Goal: Communication & Community: Participate in discussion

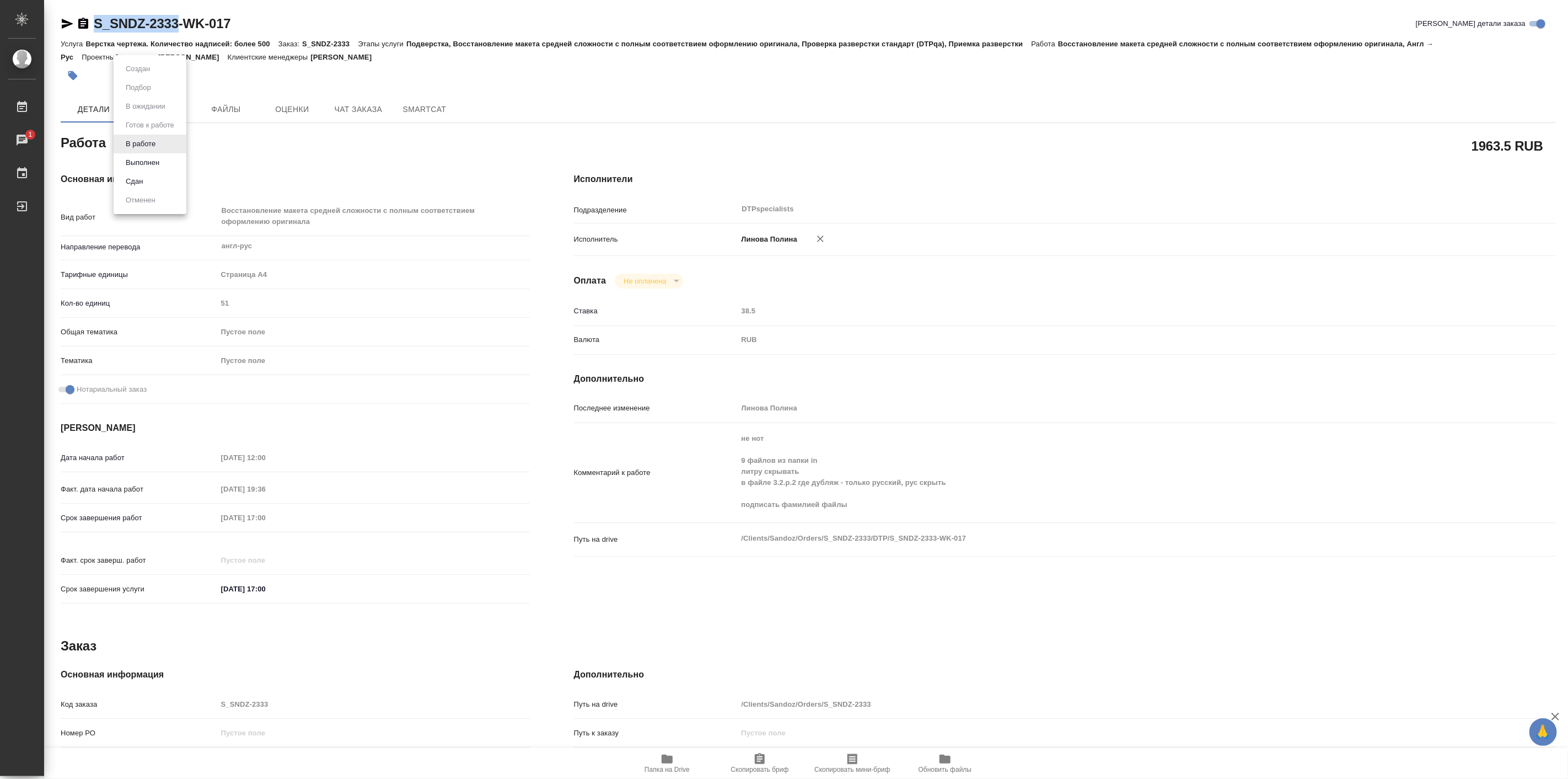
click at [161, 159] on button "Выполнен" at bounding box center [142, 163] width 40 height 12
type textarea "x"
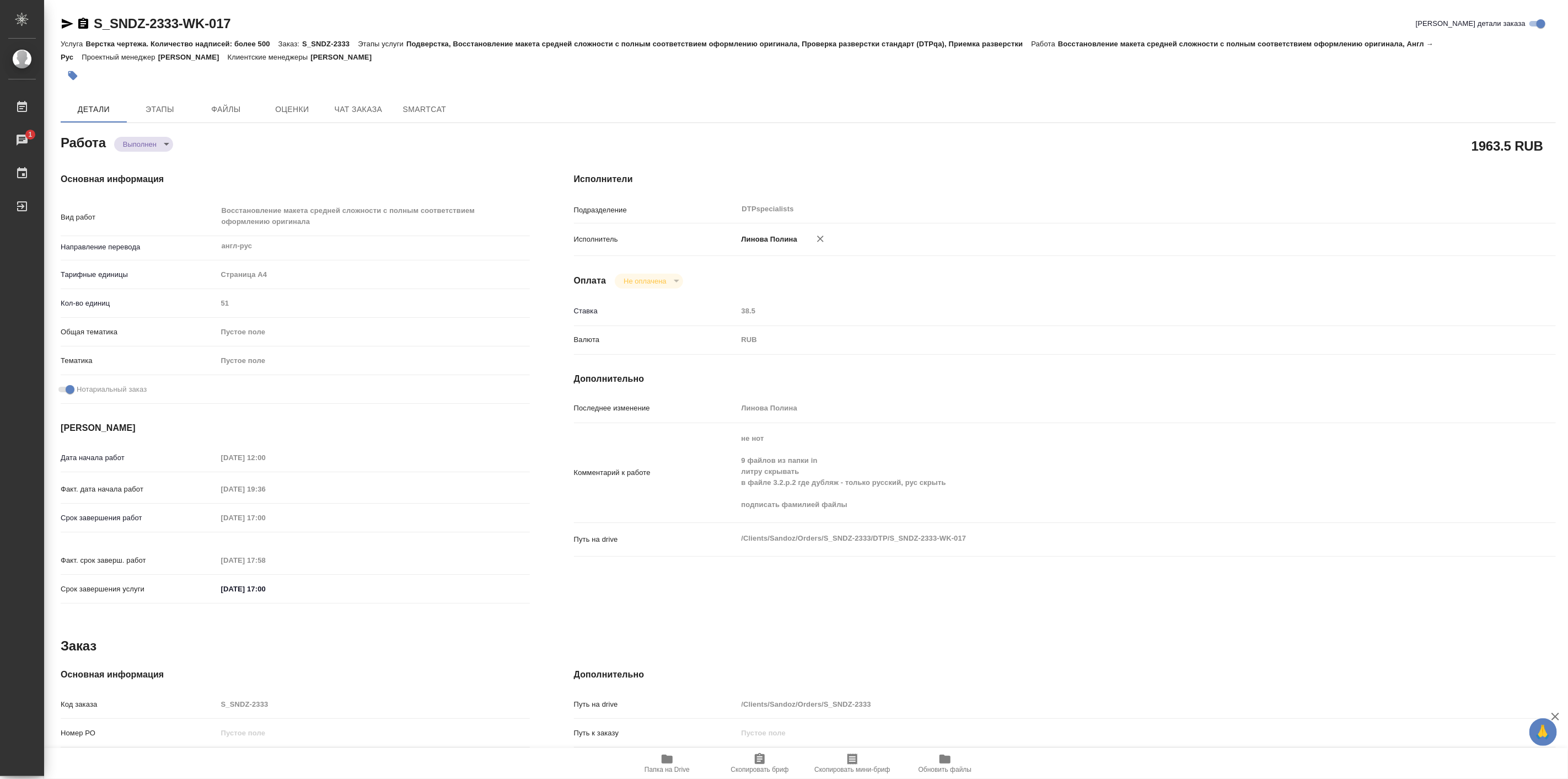
type textarea "x"
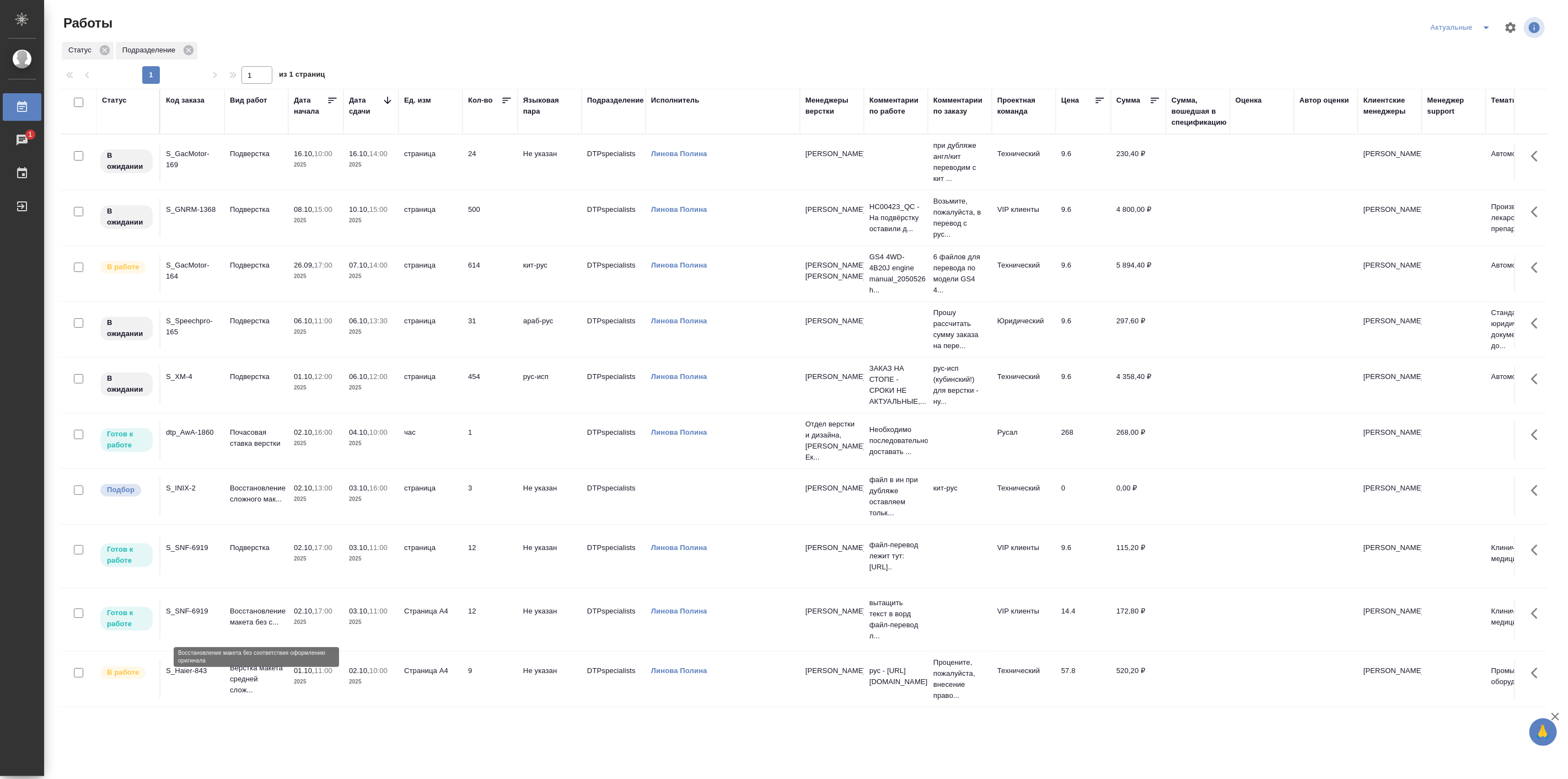
click at [270, 627] on p "Восстановление макета без с..." at bounding box center [256, 617] width 53 height 22
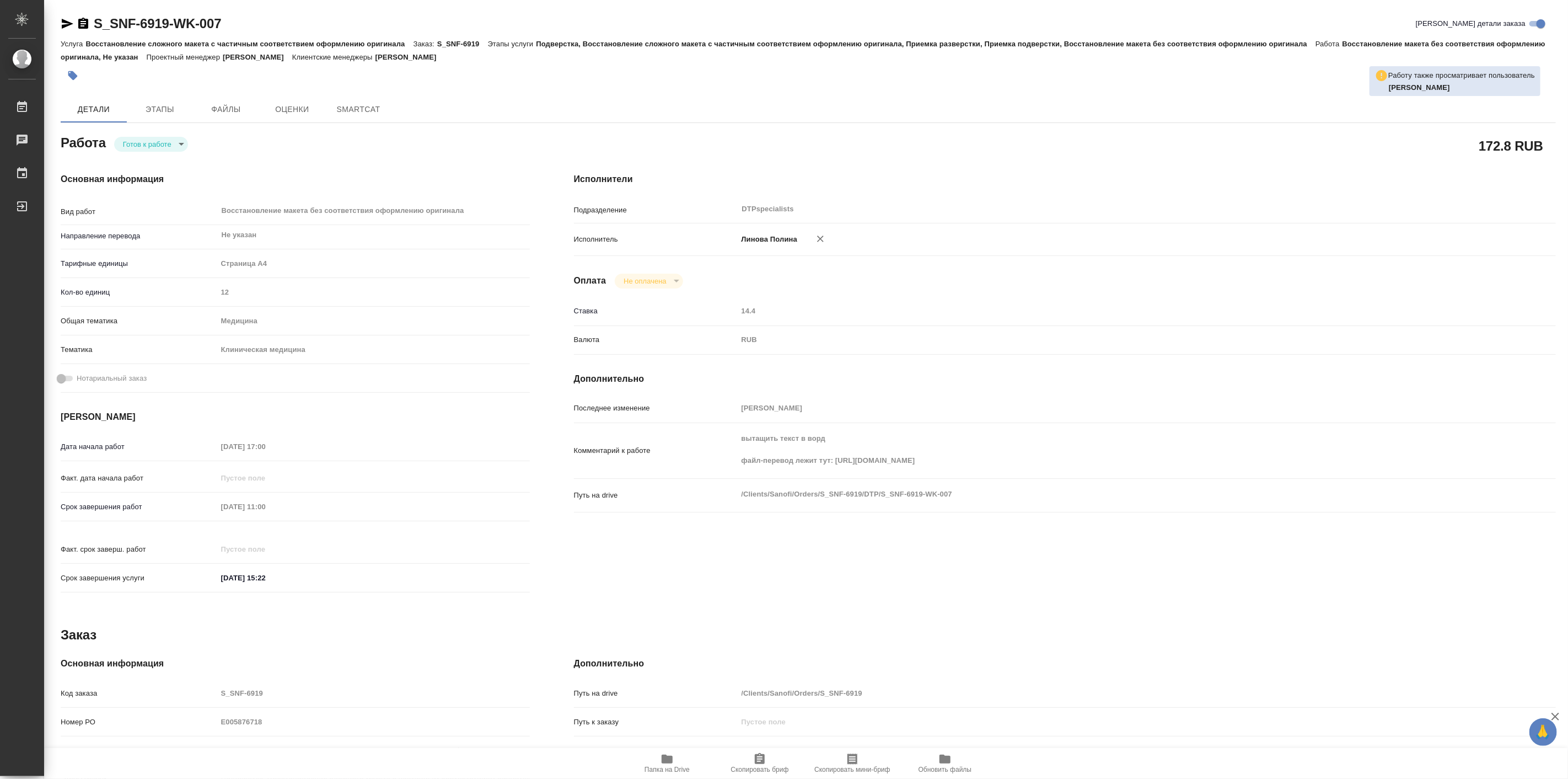
type textarea "x"
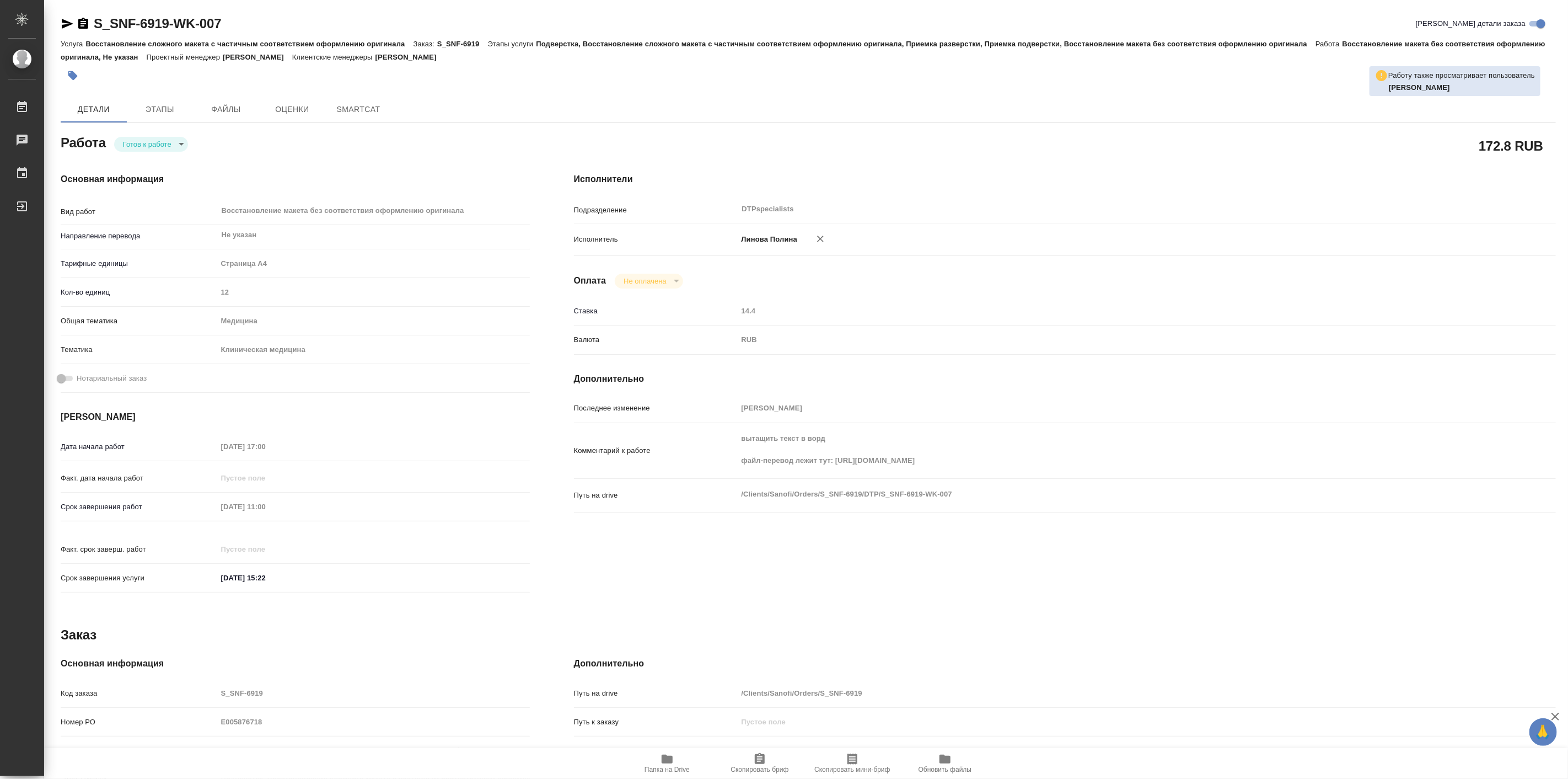
type textarea "x"
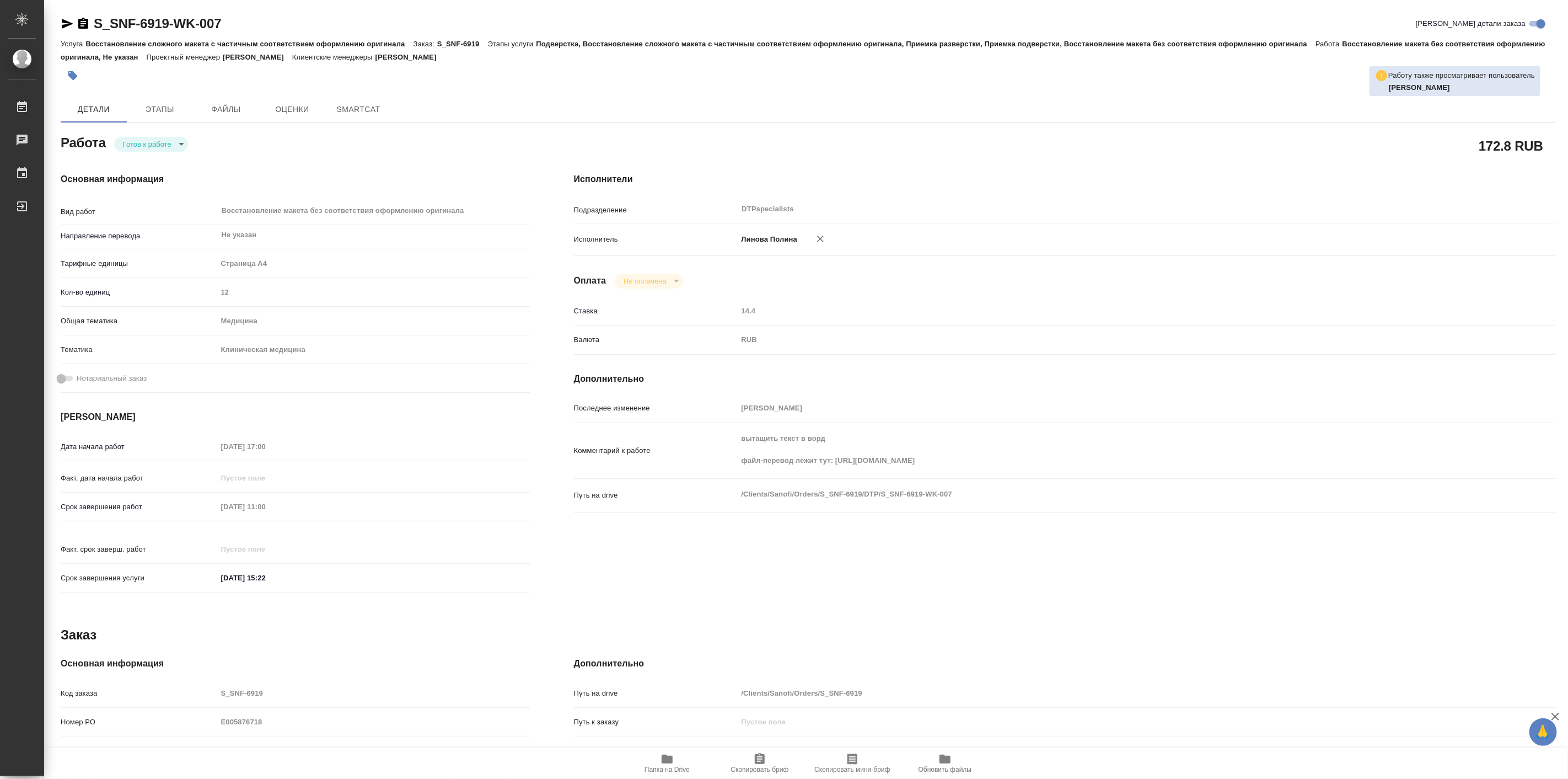
type textarea "x"
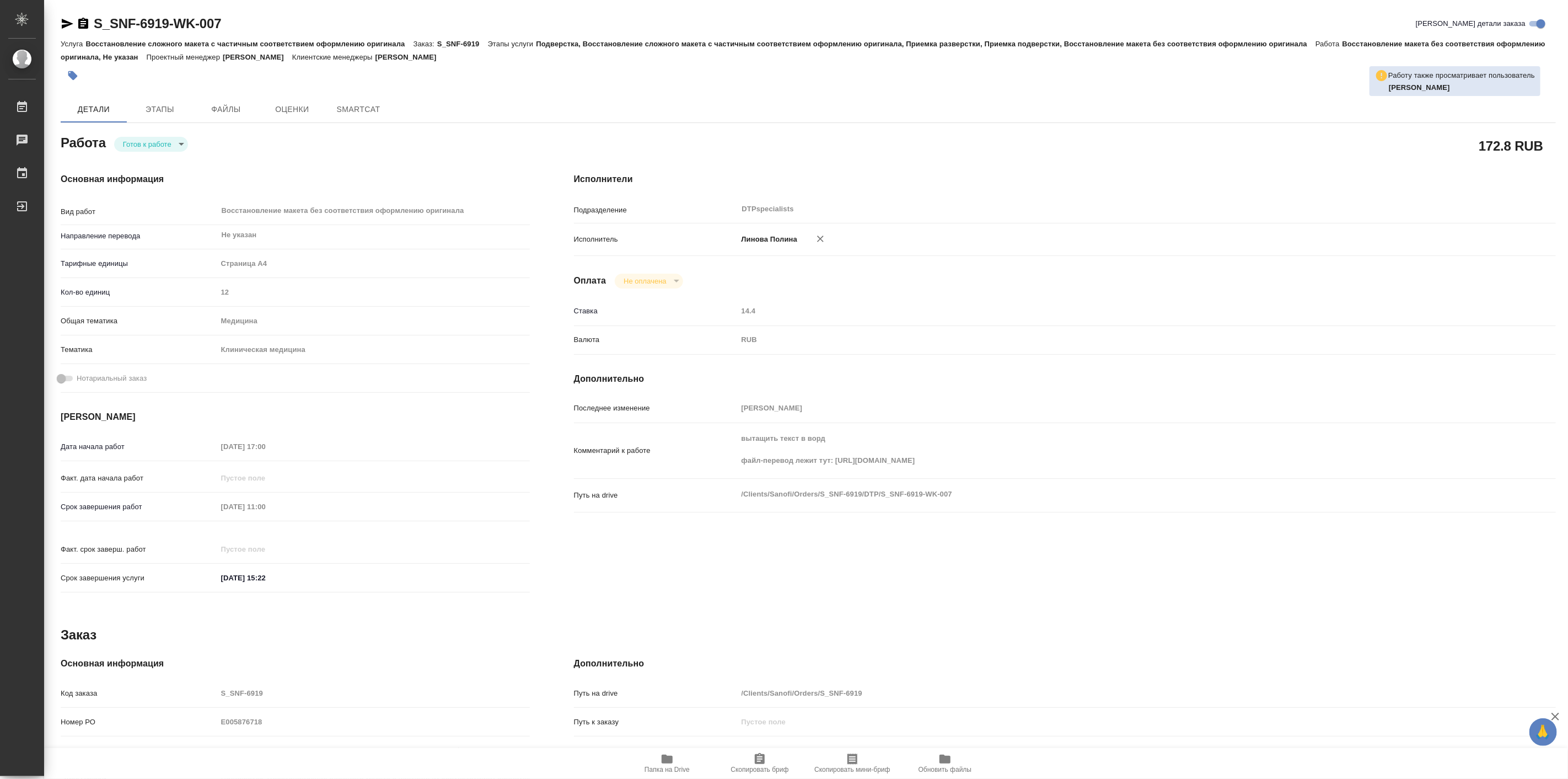
type textarea "x"
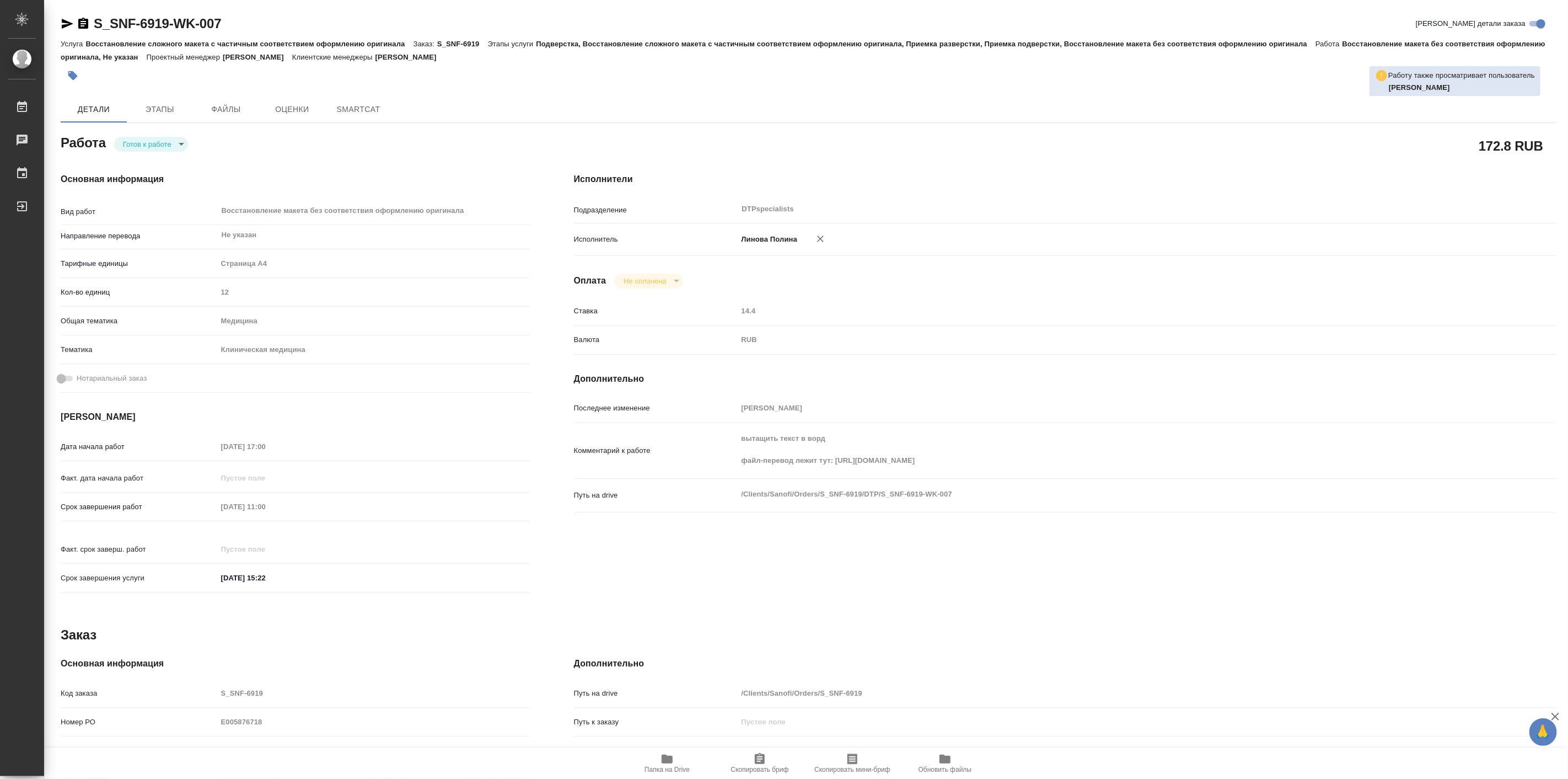
type textarea "x"
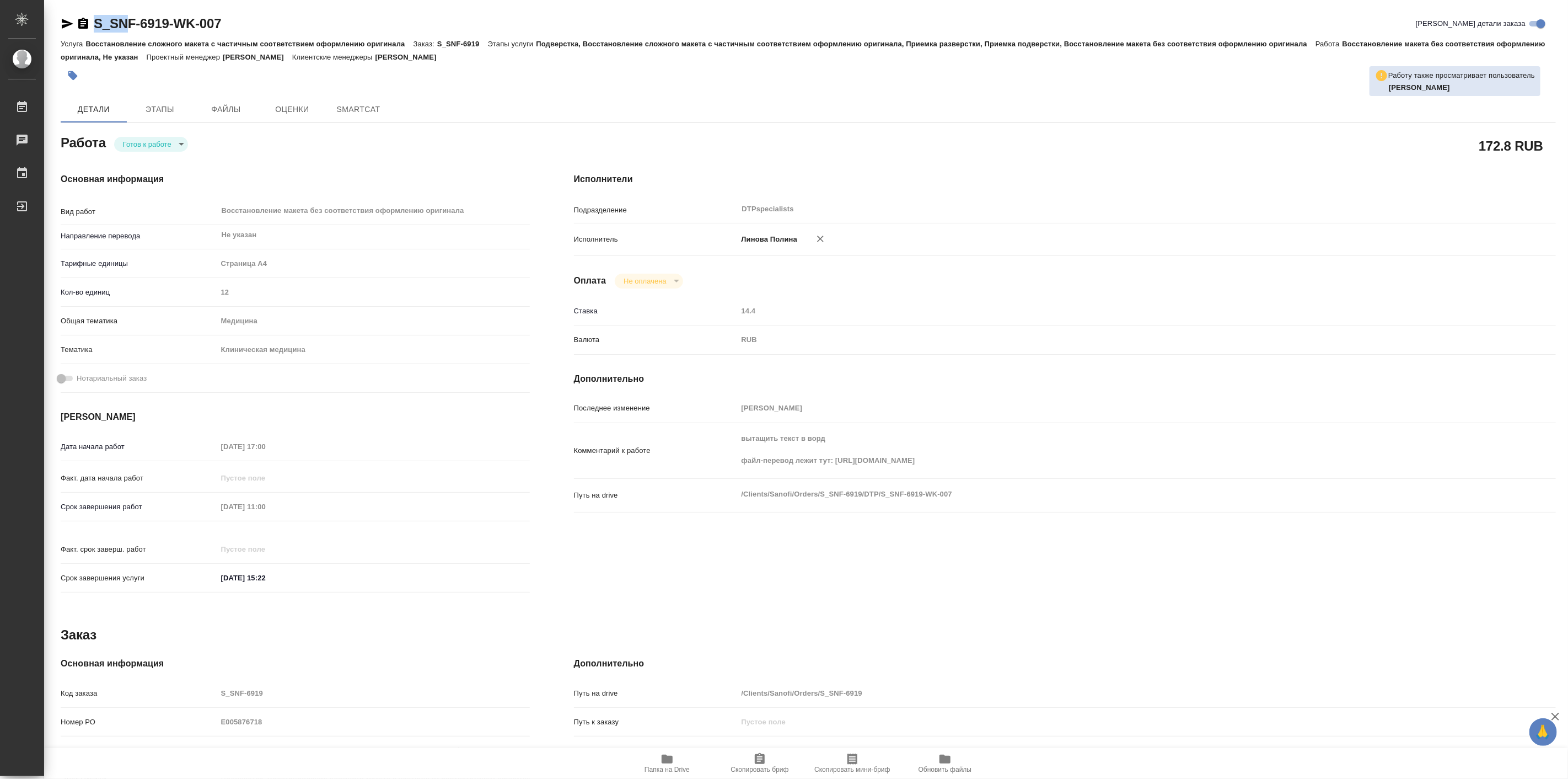
type textarea "x"
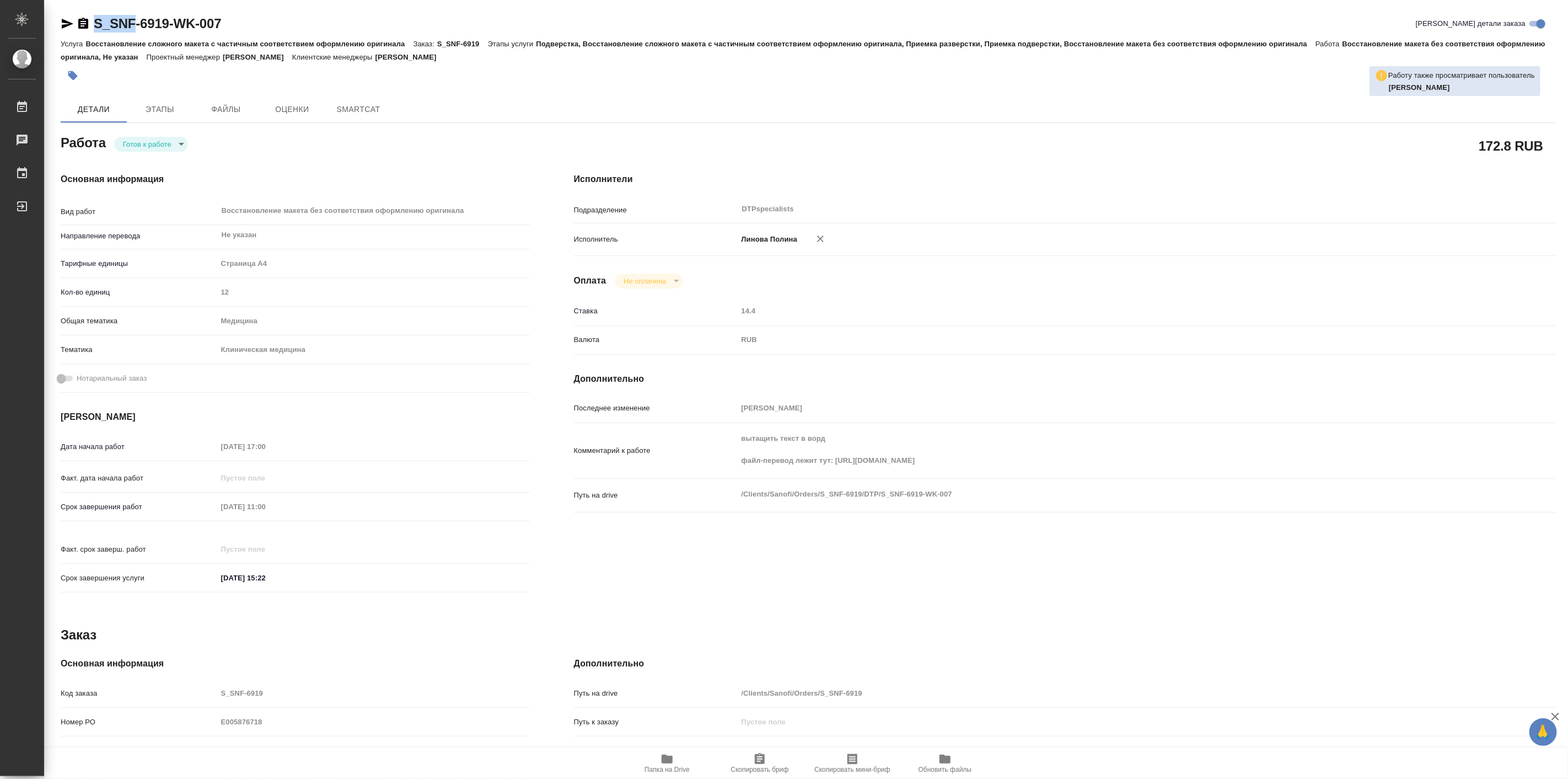
type textarea "x"
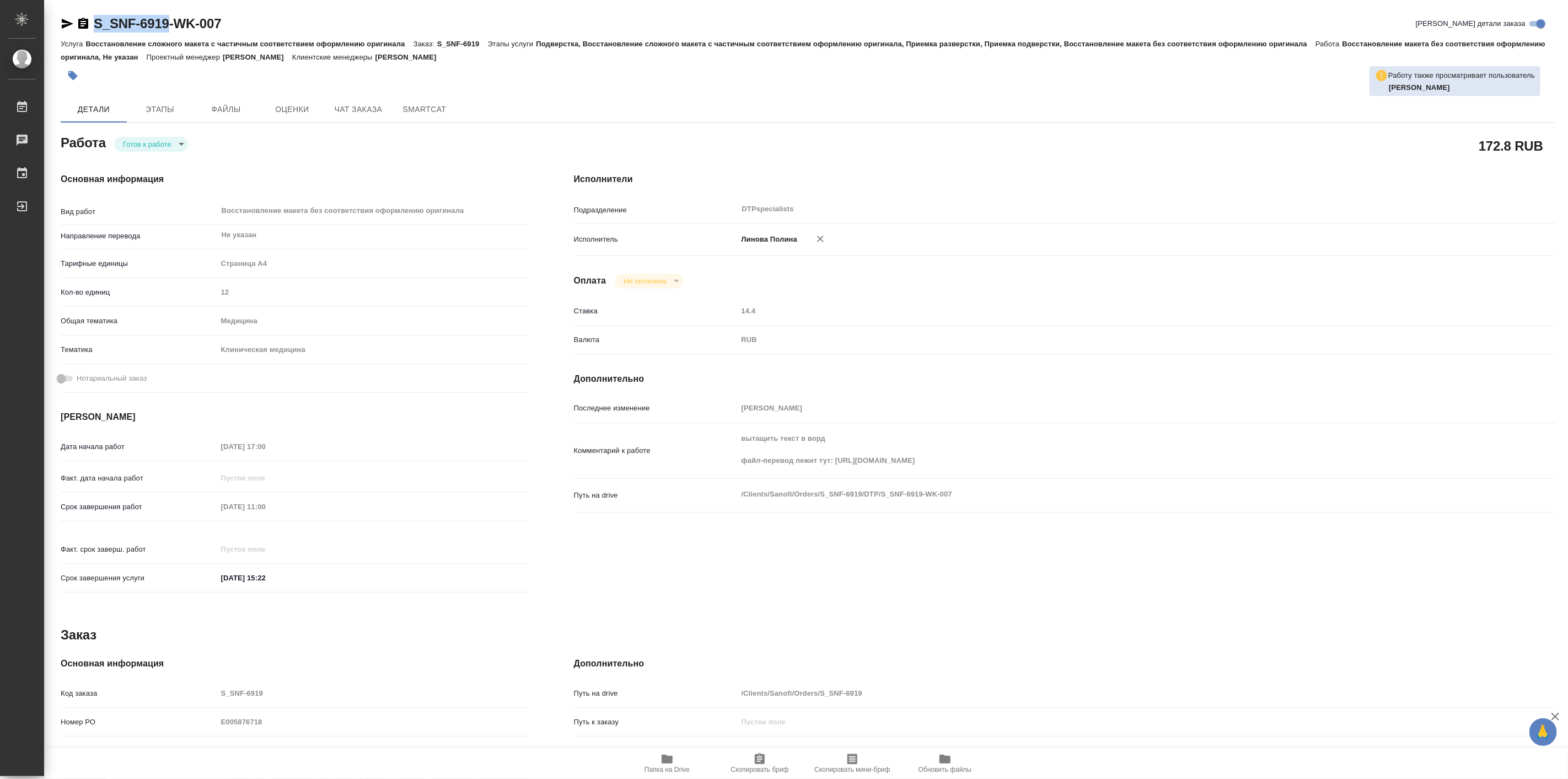
drag, startPoint x: 91, startPoint y: 10, endPoint x: 168, endPoint y: 29, distance: 79.3
click at [168, 29] on div "S_SNF-6919-WK-007 Кратко детали заказа Услуга Восстановление сложного макета с …" at bounding box center [808, 476] width 1507 height 952
type textarea "x"
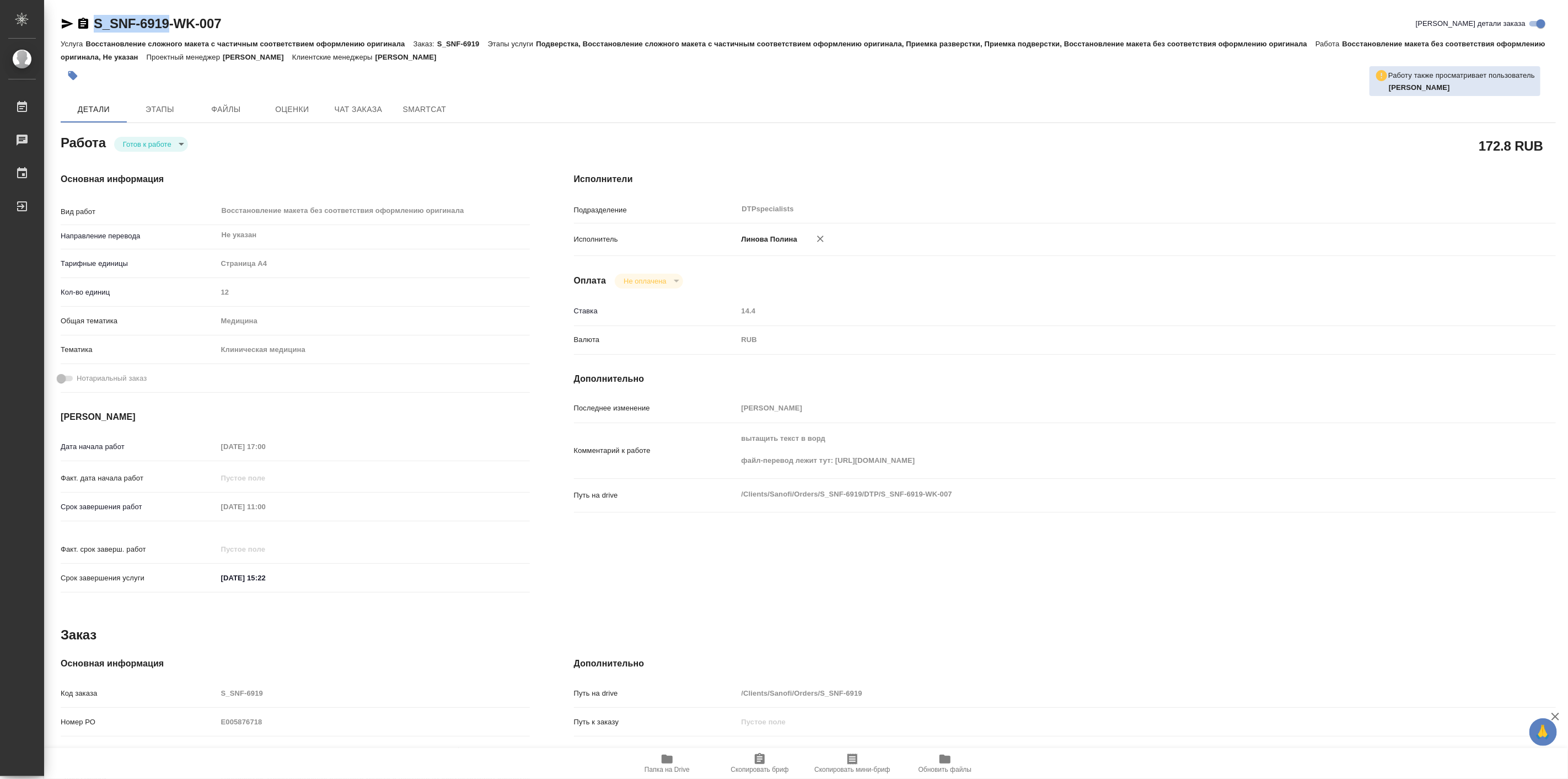
type textarea "x"
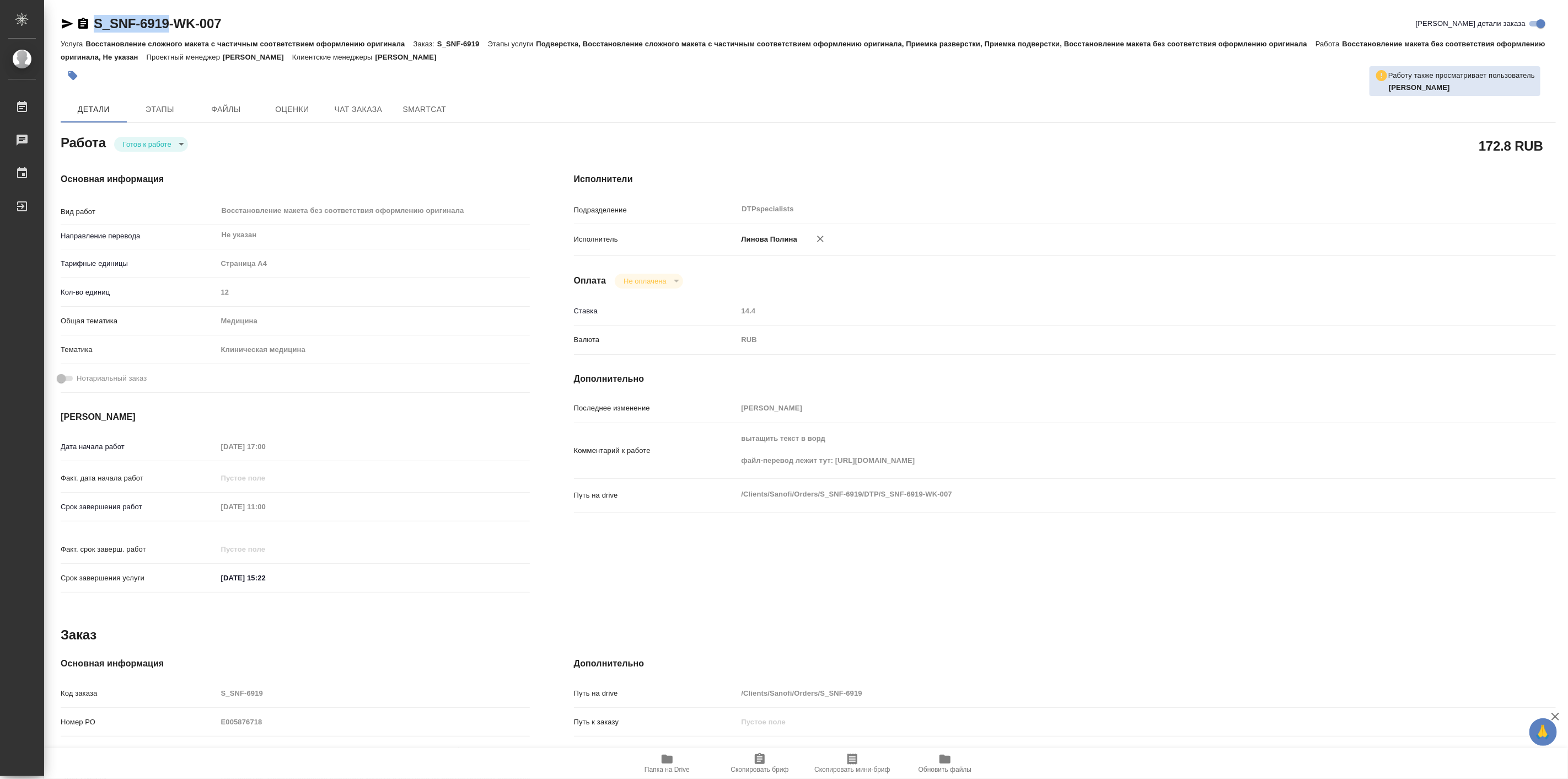
type textarea "x"
copy link "S_SNF-6919"
click at [373, 106] on span "Чат заказа" at bounding box center [358, 109] width 53 height 14
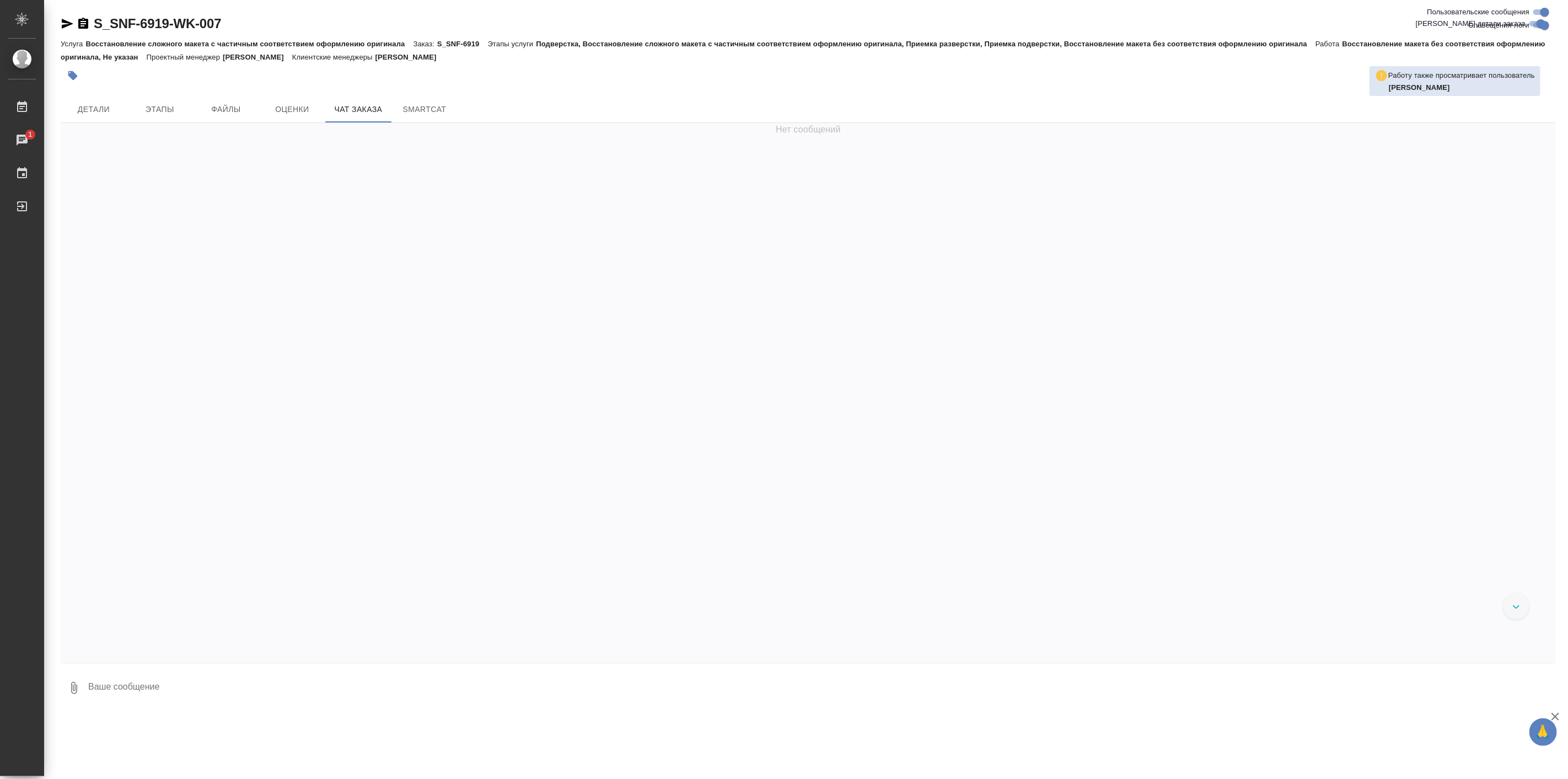
scroll to position [32801, 0]
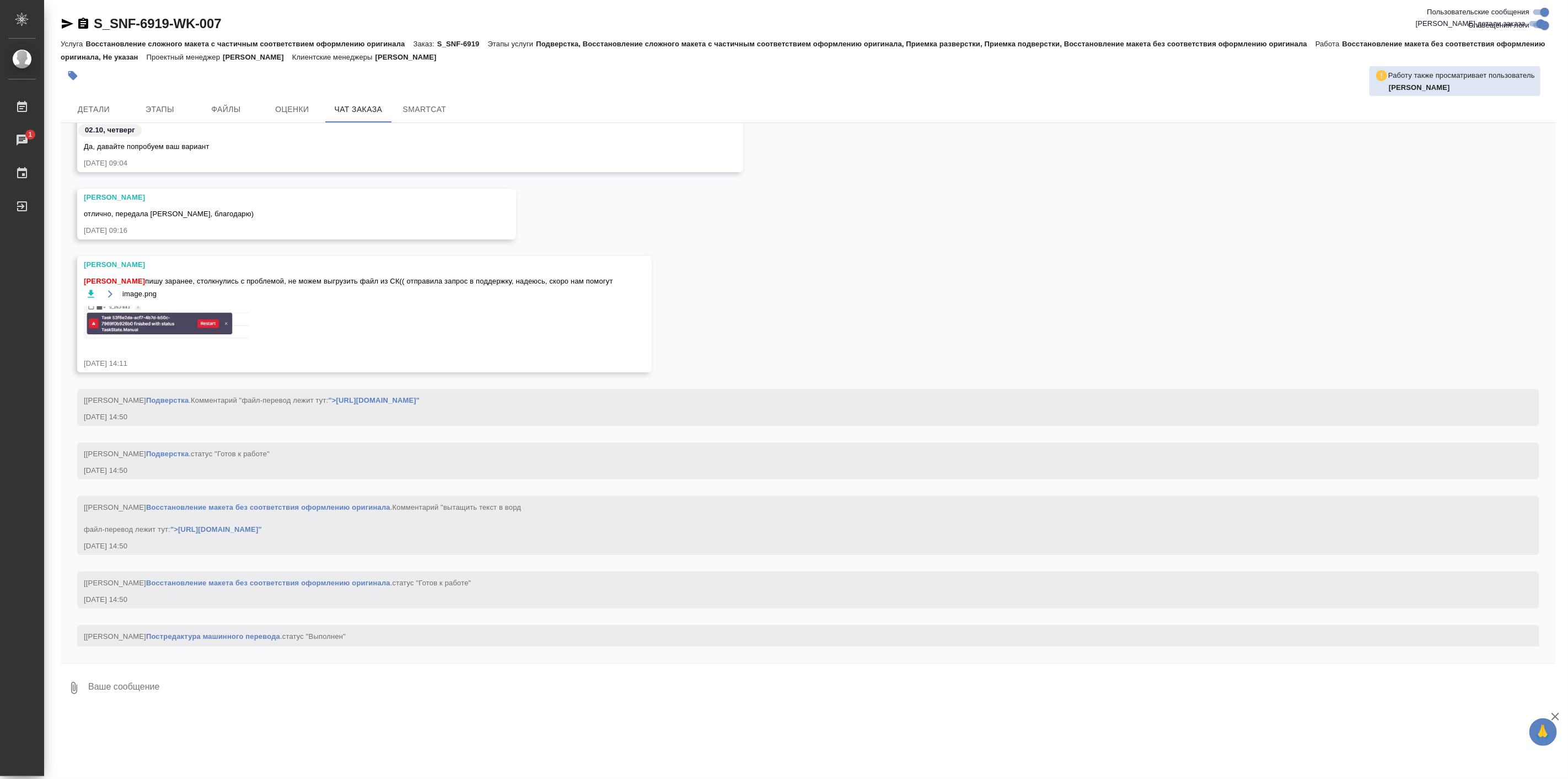
click at [187, 323] on img at bounding box center [167, 322] width 166 height 32
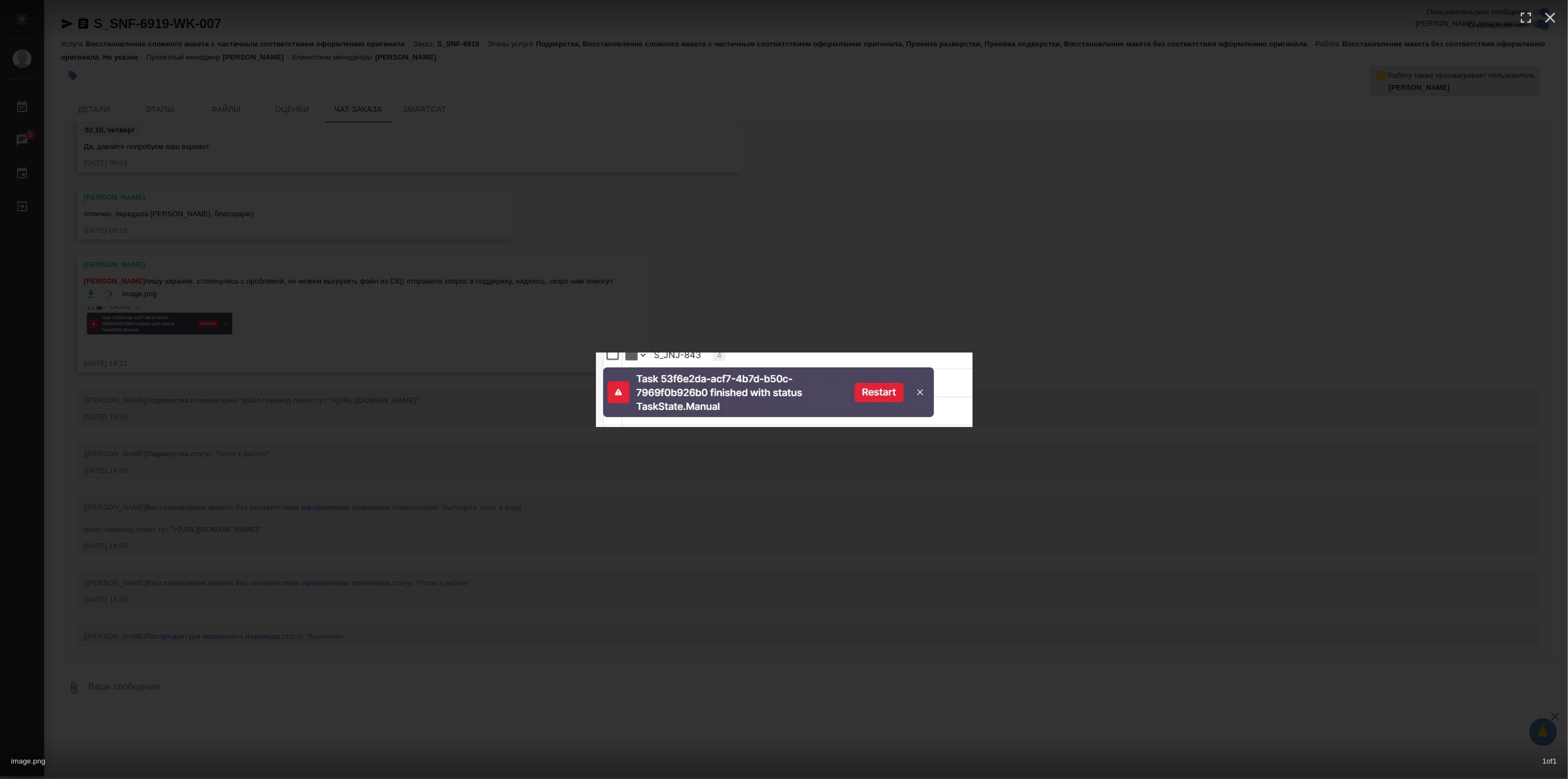
click at [1011, 511] on div "image.png 1 of 1" at bounding box center [784, 389] width 1568 height 779
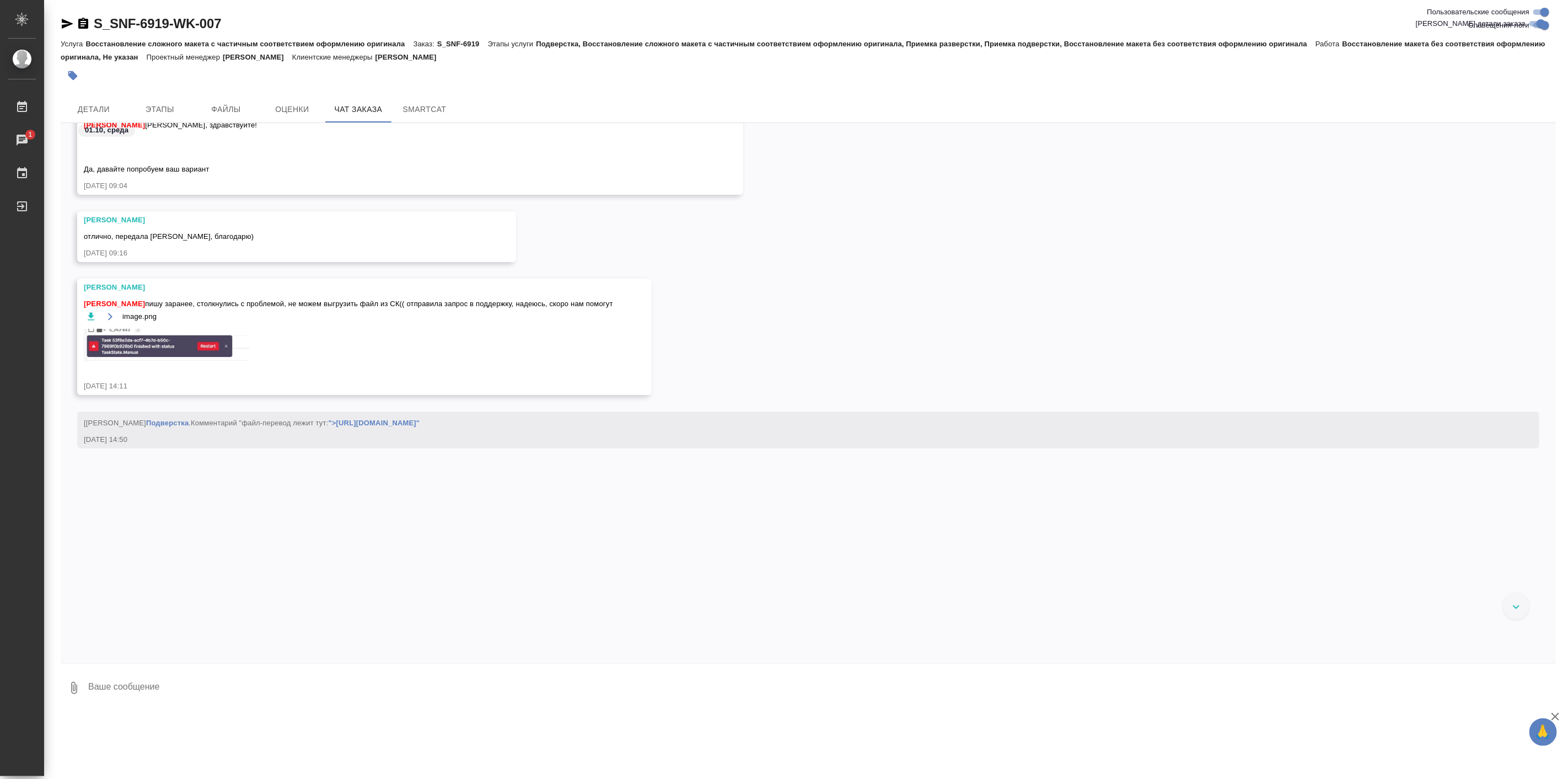
scroll to position [25016, 0]
